Goal: Find contact information: Find contact information

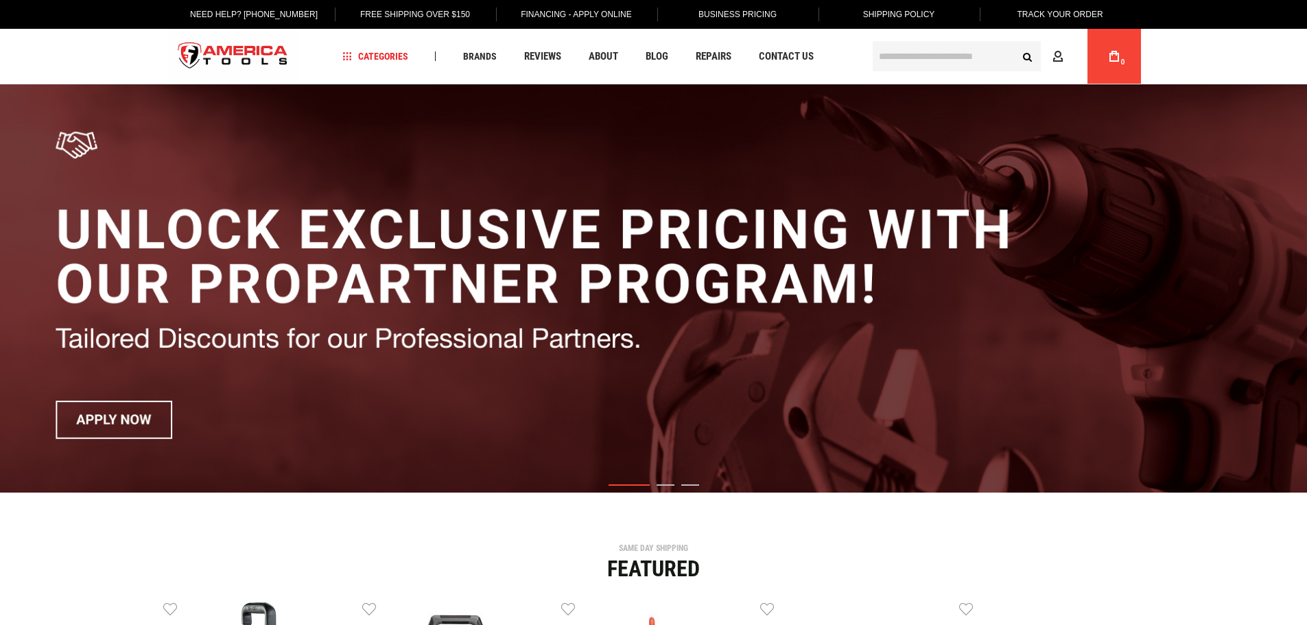
click at [895, 51] on input "text" at bounding box center [957, 56] width 168 height 30
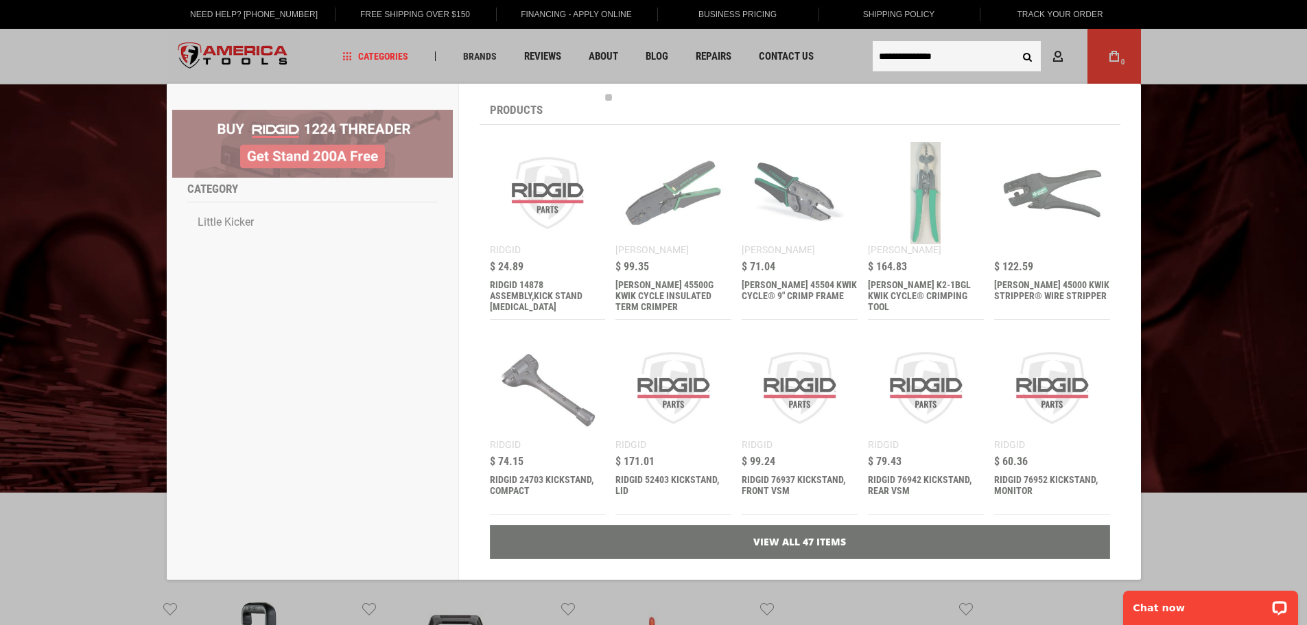
type input "**********"
click at [1015, 43] on button "Search" at bounding box center [1028, 56] width 26 height 26
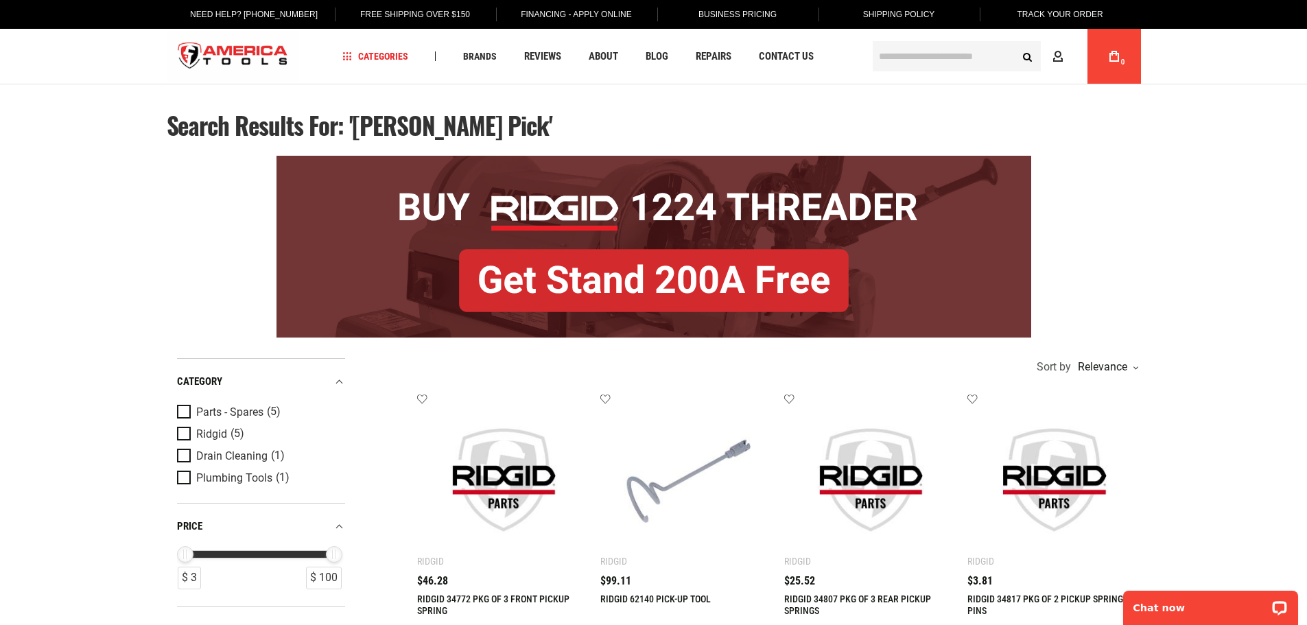
click at [941, 50] on input "text" at bounding box center [957, 56] width 168 height 30
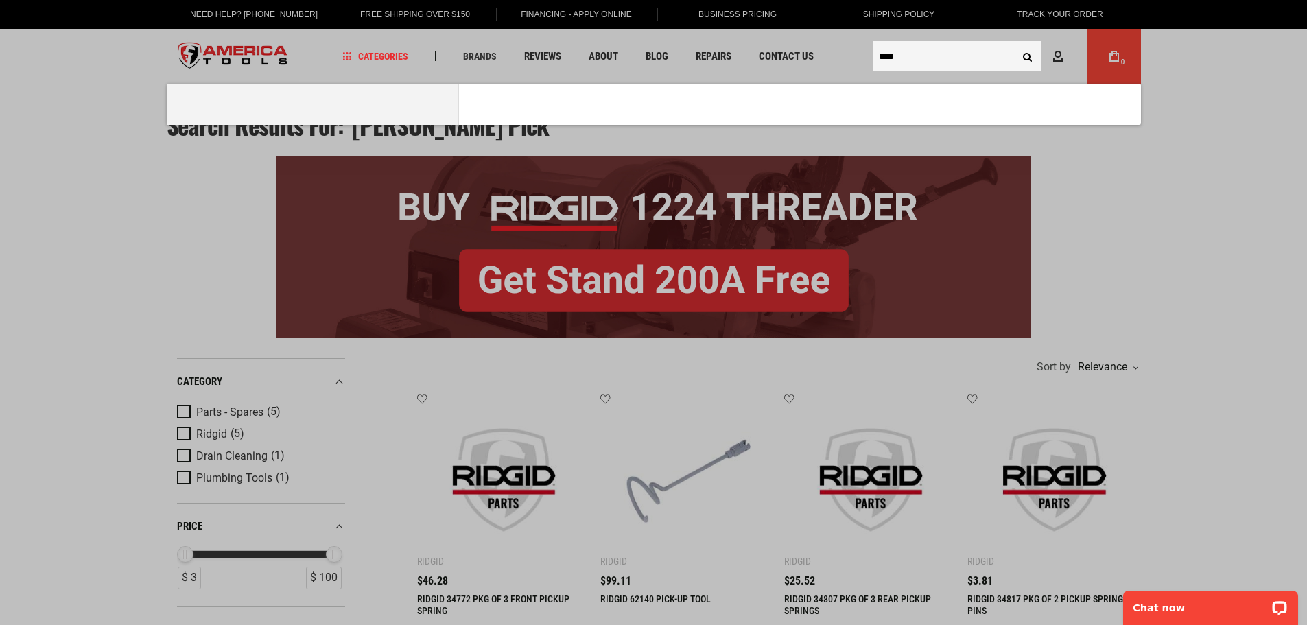
type input "****"
click at [1015, 43] on button "Search" at bounding box center [1028, 56] width 26 height 26
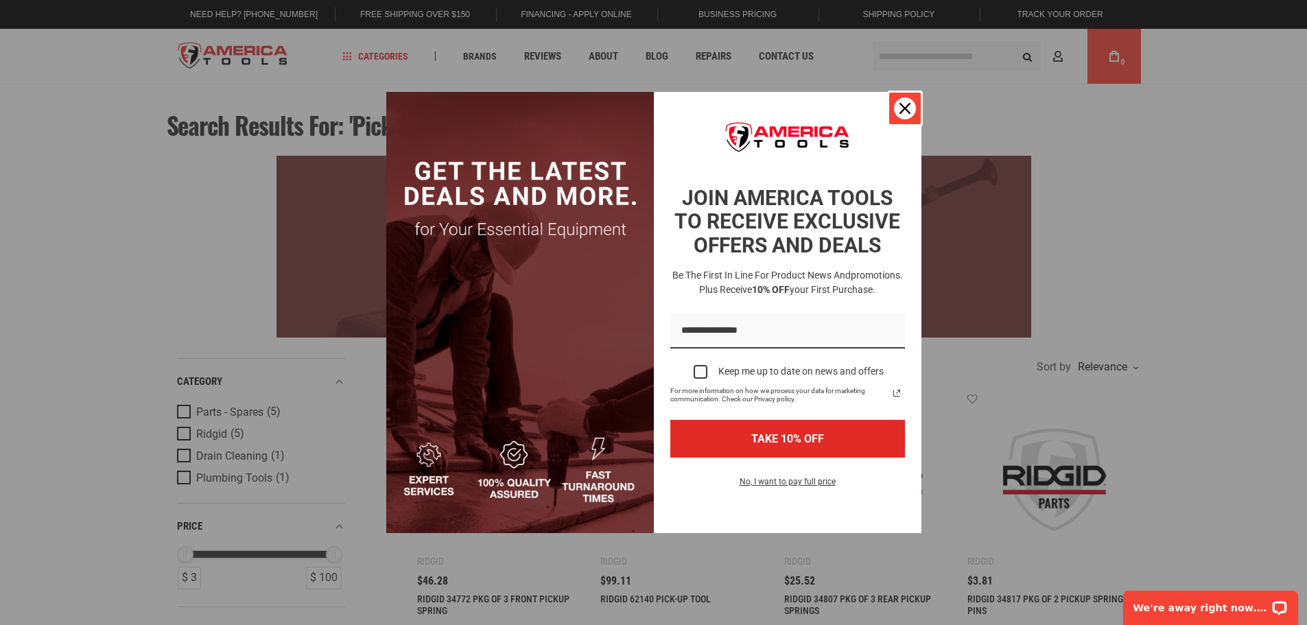
click at [902, 105] on icon "close icon" at bounding box center [904, 108] width 11 height 11
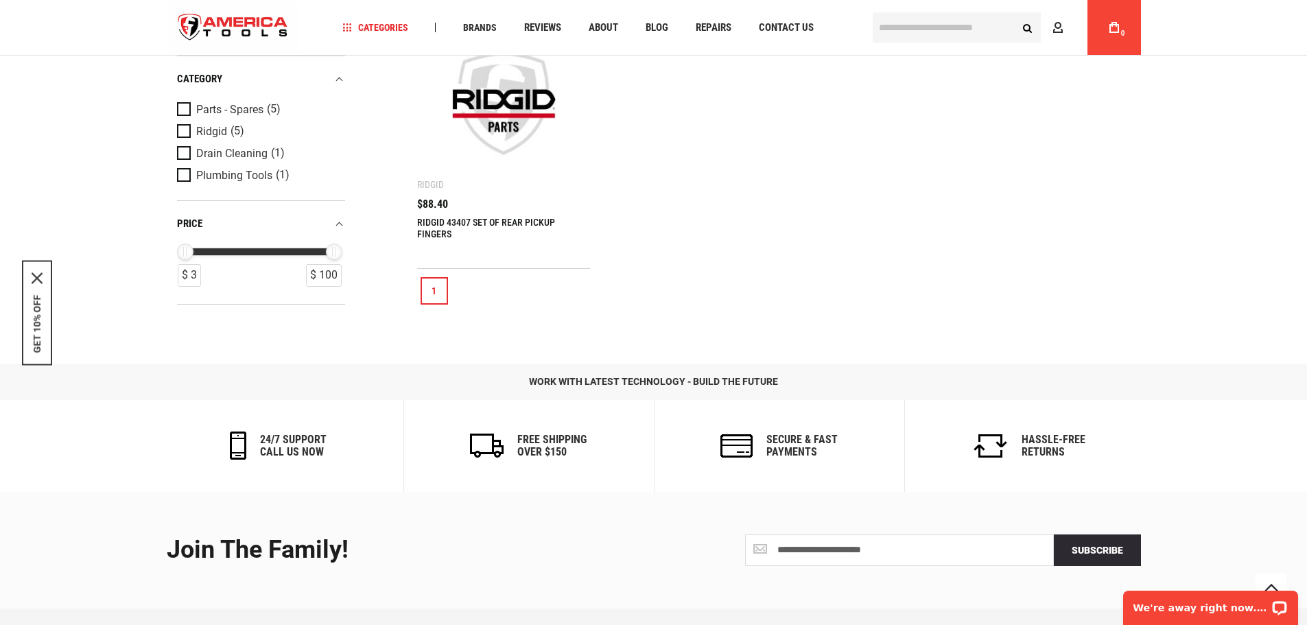
scroll to position [823, 0]
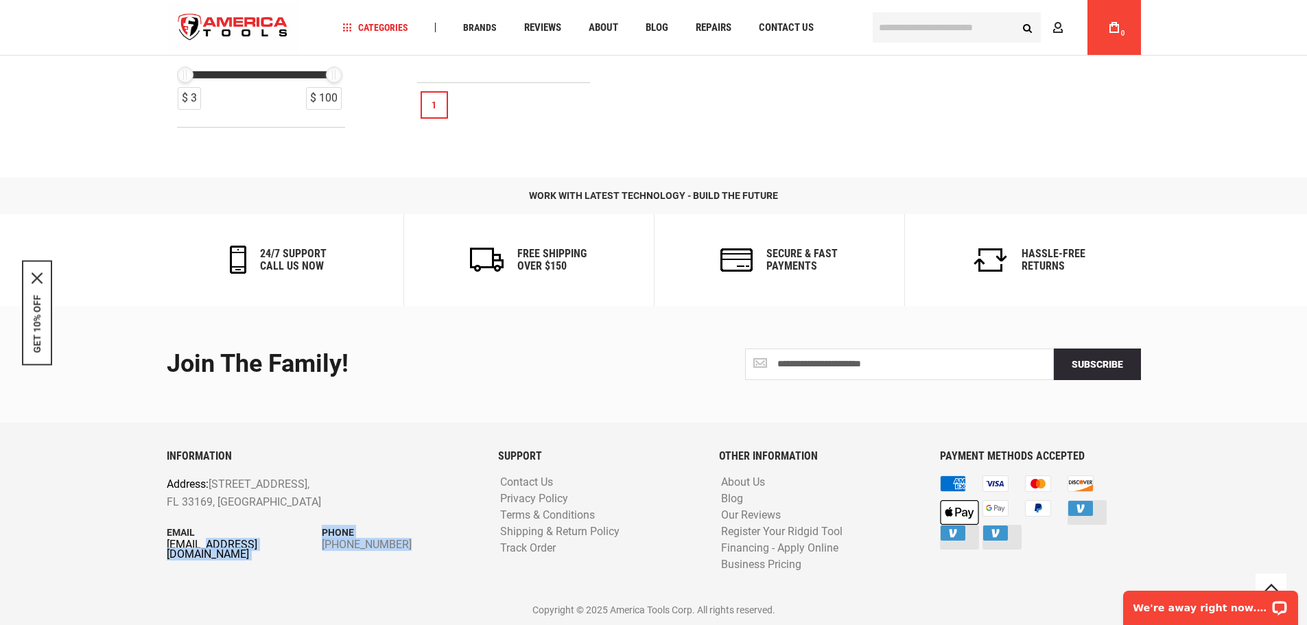
drag, startPoint x: 161, startPoint y: 548, endPoint x: 210, endPoint y: 549, distance: 48.7
click at [210, 549] on div "INFORMATION Address: 1157 NW 159th Dr, Miami, FL 33169, United States Email inf…" at bounding box center [321, 523] width 331 height 146
click at [286, 598] on div "INFORMATION Address: 1157 NW 159th Dr, Miami, FL 33169, United States Email inf…" at bounding box center [654, 534] width 974 height 168
drag, startPoint x: 158, startPoint y: 544, endPoint x: 217, endPoint y: 541, distance: 59.1
click at [217, 541] on div "INFORMATION Address: 1157 NW 159th Dr, Miami, FL 33169, United States Email inf…" at bounding box center [321, 523] width 331 height 146
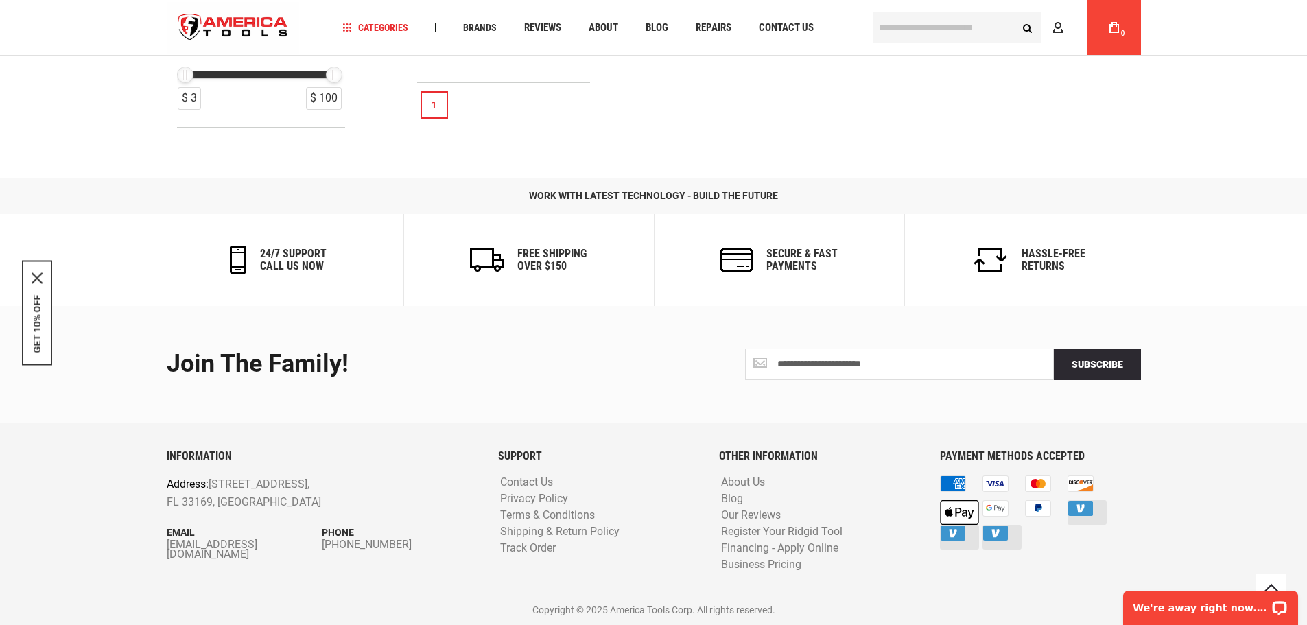
click at [232, 603] on p "Copyright © 2025 America Tools Corp. All rights reserved." at bounding box center [654, 609] width 974 height 15
drag, startPoint x: 158, startPoint y: 544, endPoint x: 206, endPoint y: 544, distance: 48.0
click at [206, 544] on div "INFORMATION Address: 1157 NW 159th Dr, Miami, FL 33169, United States Email inf…" at bounding box center [321, 523] width 331 height 146
click at [305, 598] on div "INFORMATION Address: 1157 NW 159th Dr, Miami, FL 33169, United States Email inf…" at bounding box center [654, 534] width 974 height 168
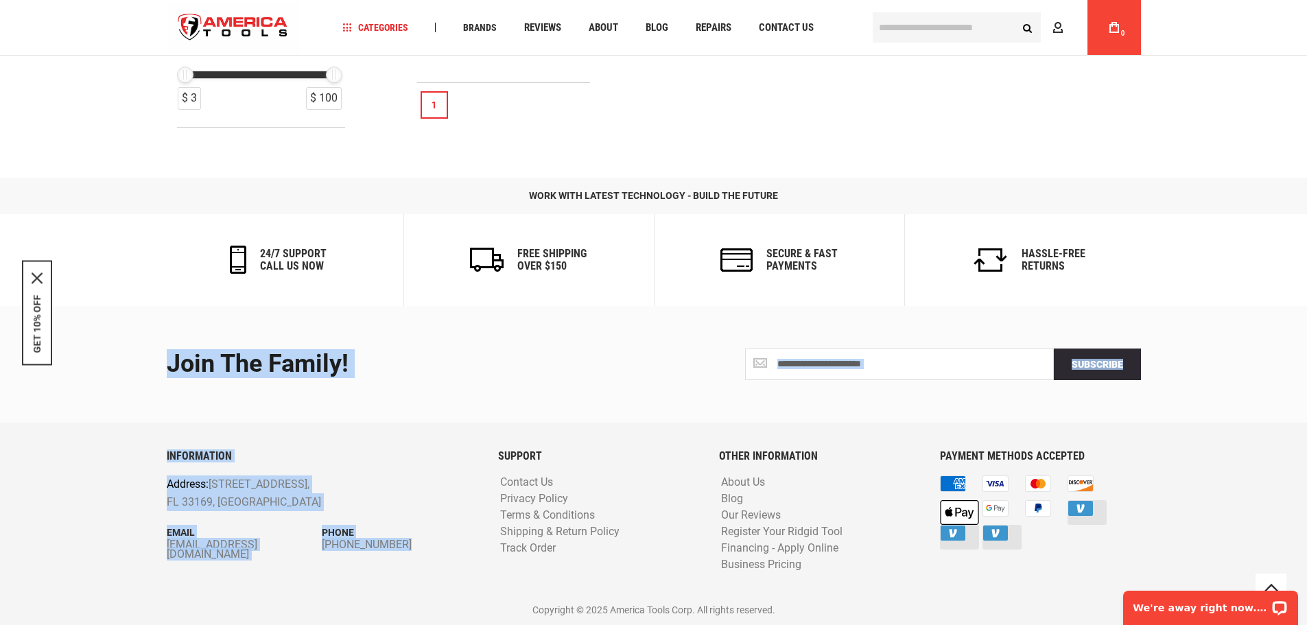
drag, startPoint x: 294, startPoint y: 550, endPoint x: 146, endPoint y: 579, distance: 151.0
click at [134, 552] on footer "**********" at bounding box center [653, 465] width 1307 height 319
click at [159, 581] on div "INFORMATION Address: 1157 NW 159th Dr, Miami, FL 33169, United States Email inf…" at bounding box center [321, 523] width 331 height 146
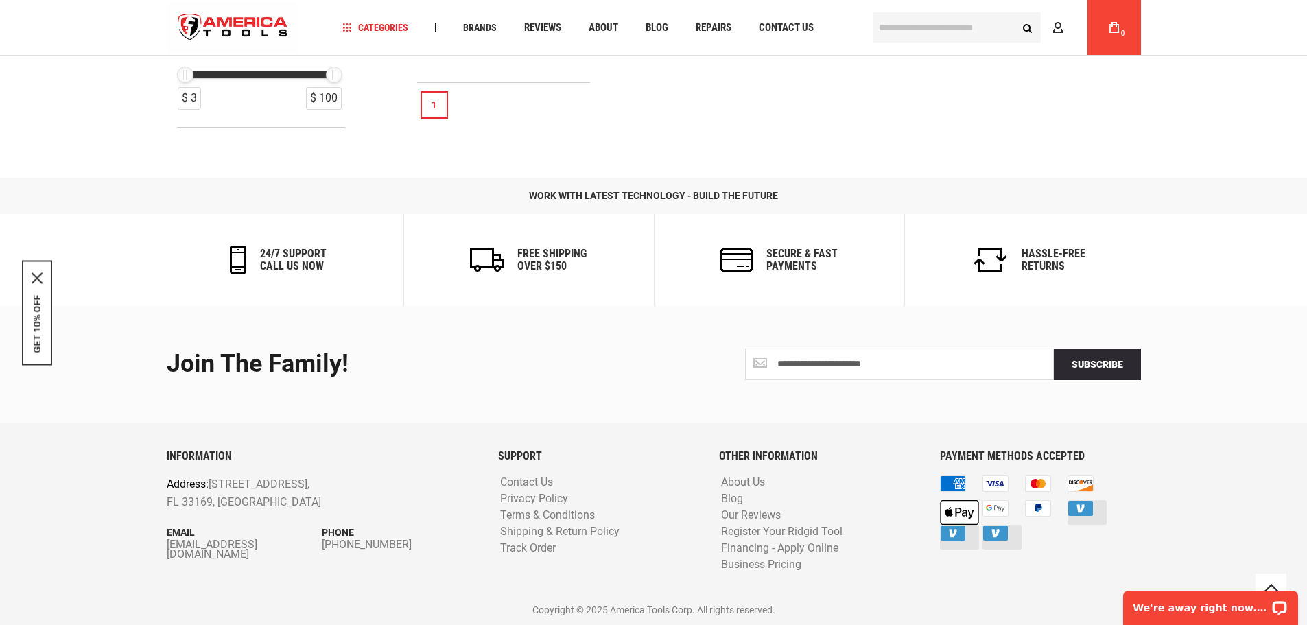
drag, startPoint x: 257, startPoint y: 598, endPoint x: 265, endPoint y: 609, distance: 13.9
click at [260, 602] on div "INFORMATION Address: 1157 NW 159th Dr, Miami, FL 33169, United States Email inf…" at bounding box center [654, 534] width 974 height 168
drag, startPoint x: 289, startPoint y: 551, endPoint x: 161, endPoint y: 563, distance: 129.6
click at [161, 547] on div "INFORMATION Address: 1157 NW 159th Dr, Miami, FL 33169, United States Email inf…" at bounding box center [321, 523] width 331 height 146
click at [211, 544] on link "[EMAIL_ADDRESS][DOMAIN_NAME]" at bounding box center [245, 549] width 156 height 19
